Goal: Connect with others: Connect with other users

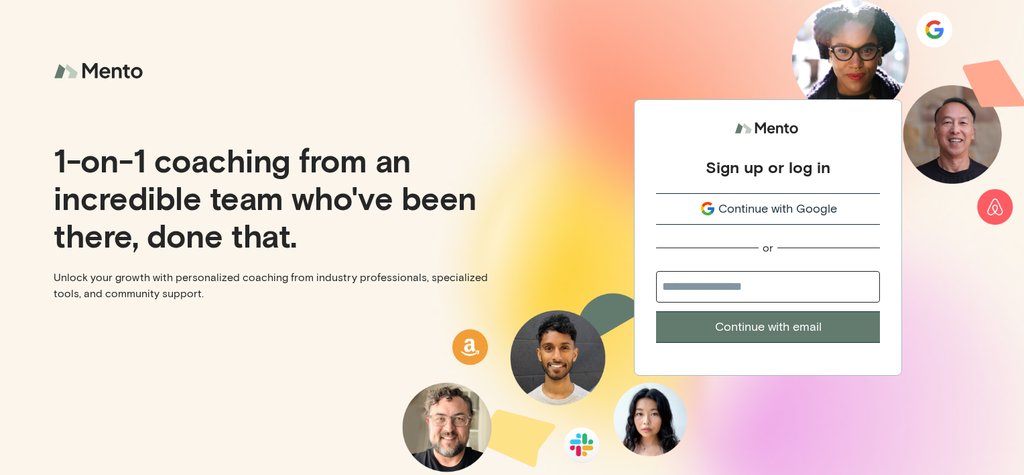
click at [763, 200] on span "Continue with Google" at bounding box center [778, 209] width 119 height 18
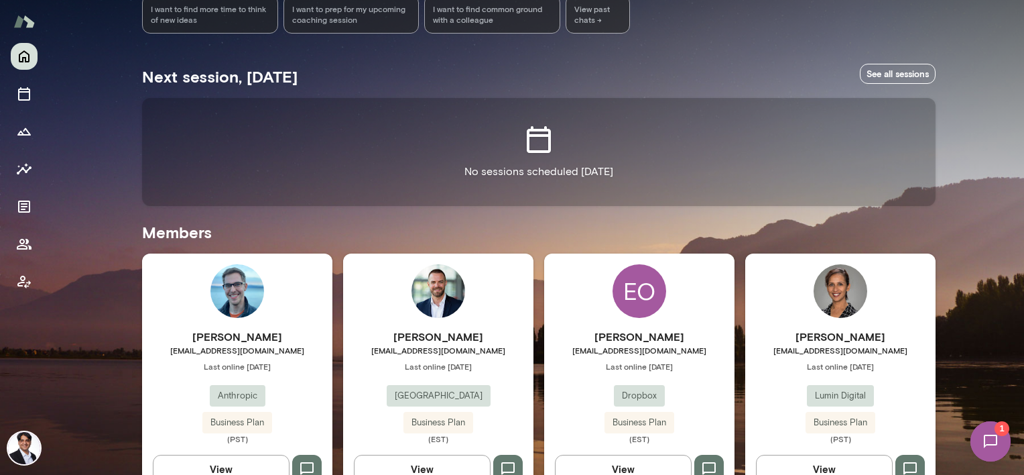
scroll to position [268, 0]
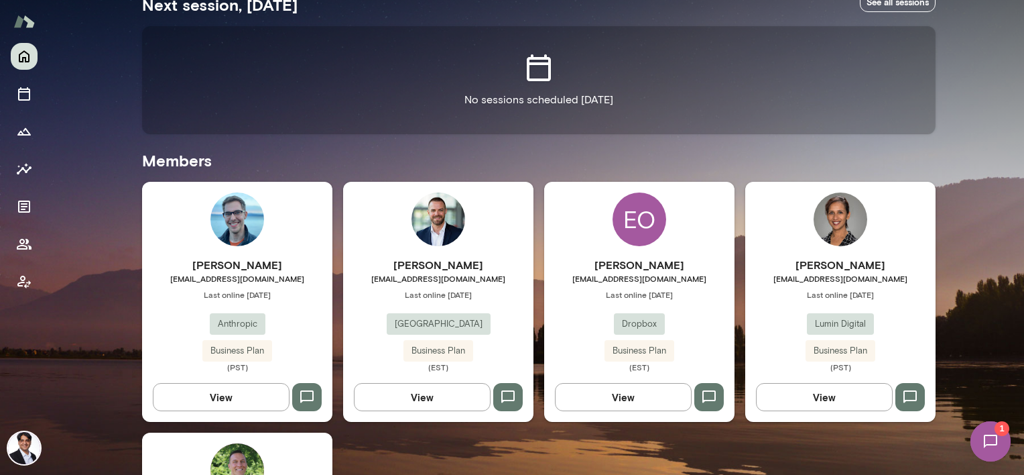
click at [452, 261] on h6 "[PERSON_NAME]" at bounding box center [438, 265] width 190 height 16
